Goal: Communication & Community: Answer question/provide support

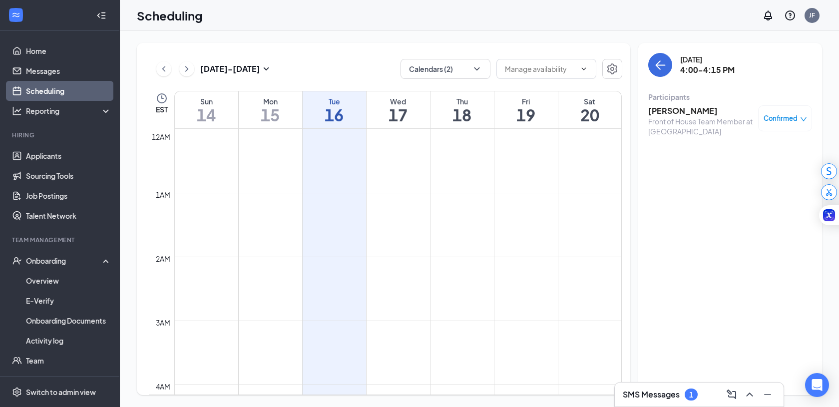
scroll to position [857, 0]
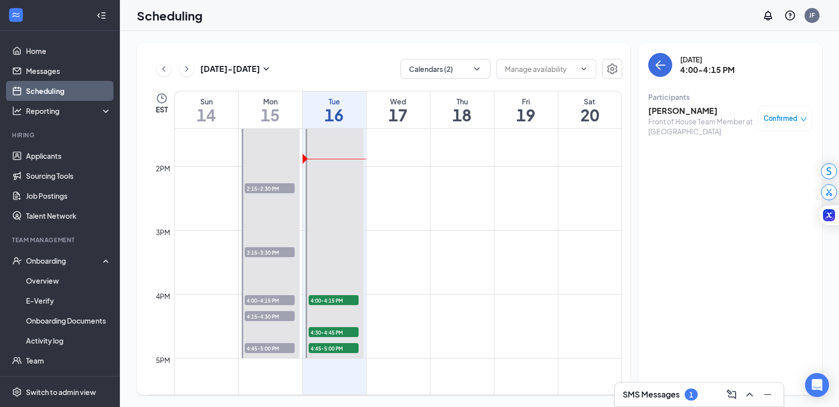
click at [664, 405] on div "SMS Messages 1" at bounding box center [699, 394] width 169 height 24
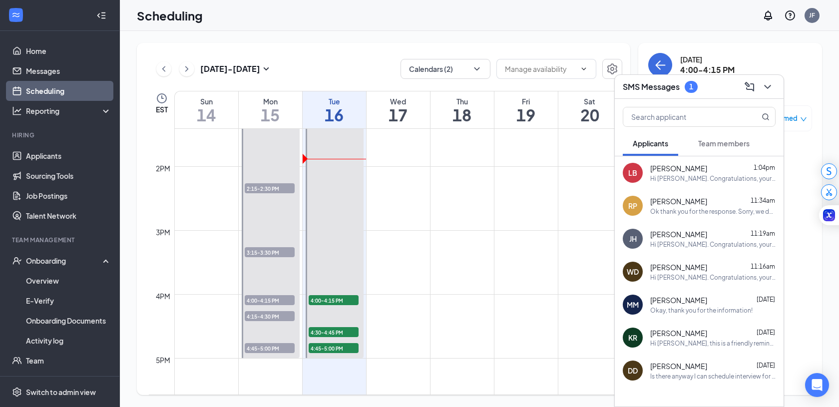
click at [701, 143] on span "Team members" at bounding box center [723, 143] width 51 height 9
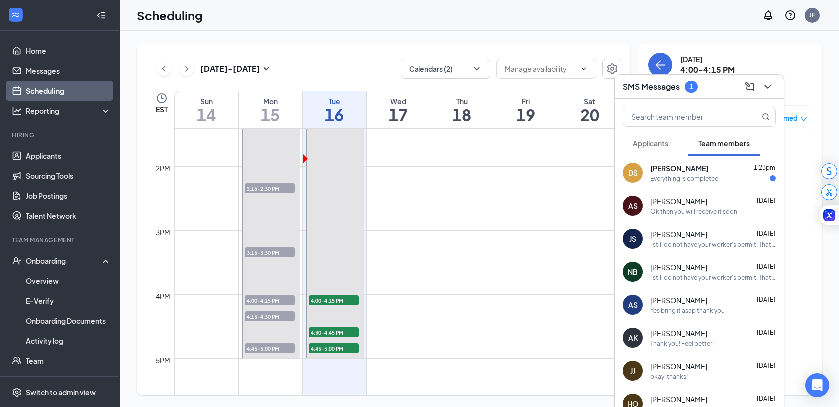
click at [688, 183] on div "DS [PERSON_NAME] 1:23pm Everything is completed" at bounding box center [699, 172] width 169 height 33
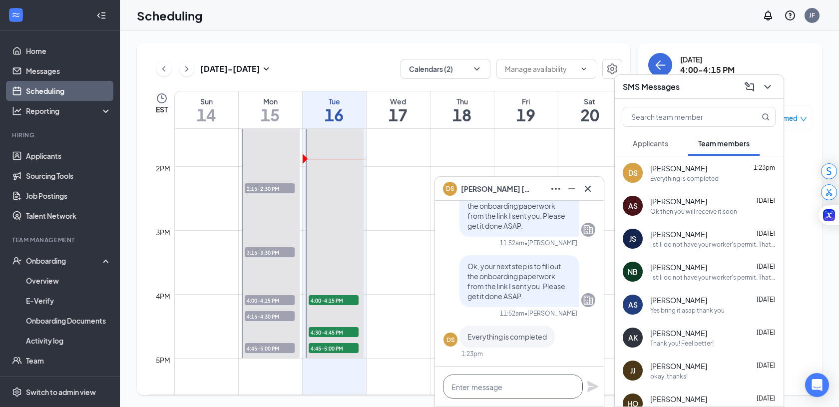
click at [467, 390] on textarea at bounding box center [513, 386] width 140 height 24
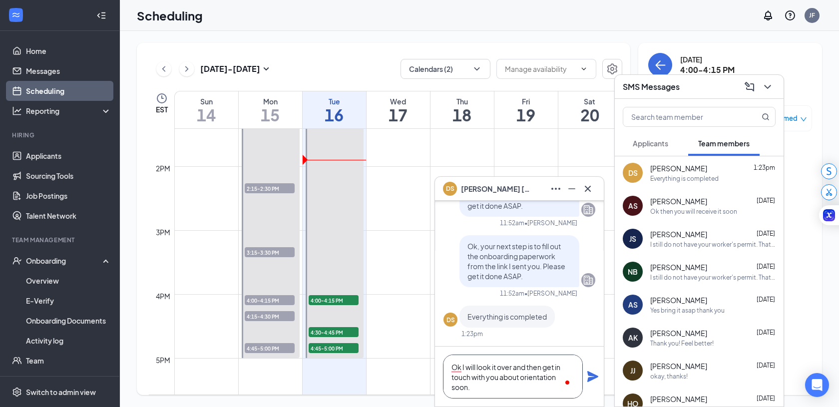
type textarea "Ok I will look it over and then get in touch with you about orientation soon."
click at [593, 375] on icon "Plane" at bounding box center [592, 376] width 11 height 11
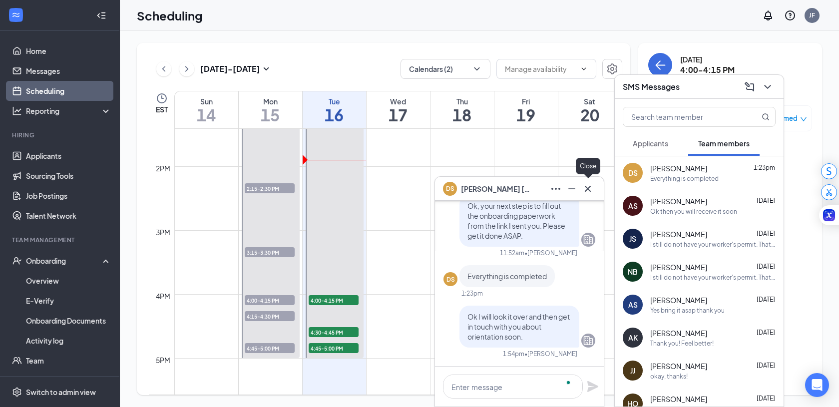
click at [583, 196] on div at bounding box center [588, 189] width 16 height 16
click at [586, 182] on button at bounding box center [588, 189] width 16 height 16
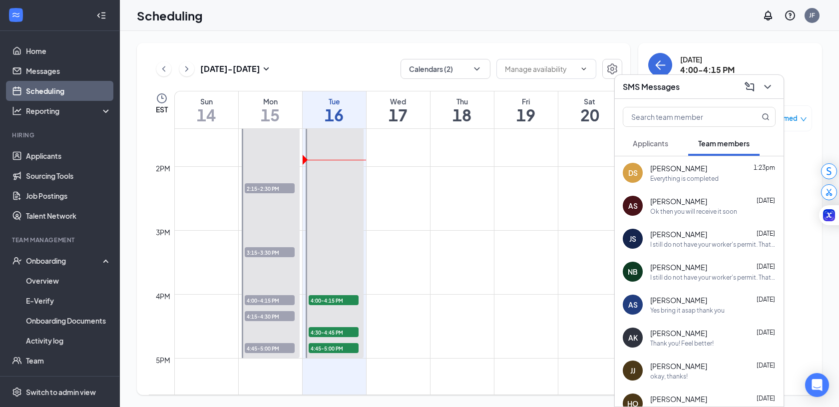
click at [767, 79] on button at bounding box center [767, 87] width 16 height 16
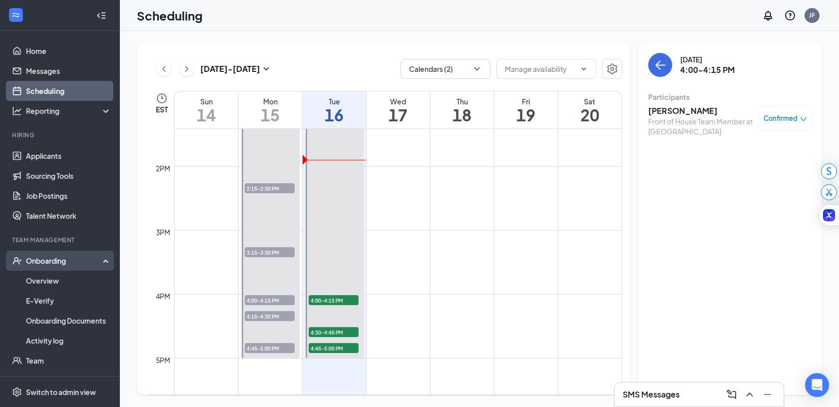
click at [78, 256] on div "Onboarding" at bounding box center [64, 261] width 77 height 10
